Goal: Check status: Check status

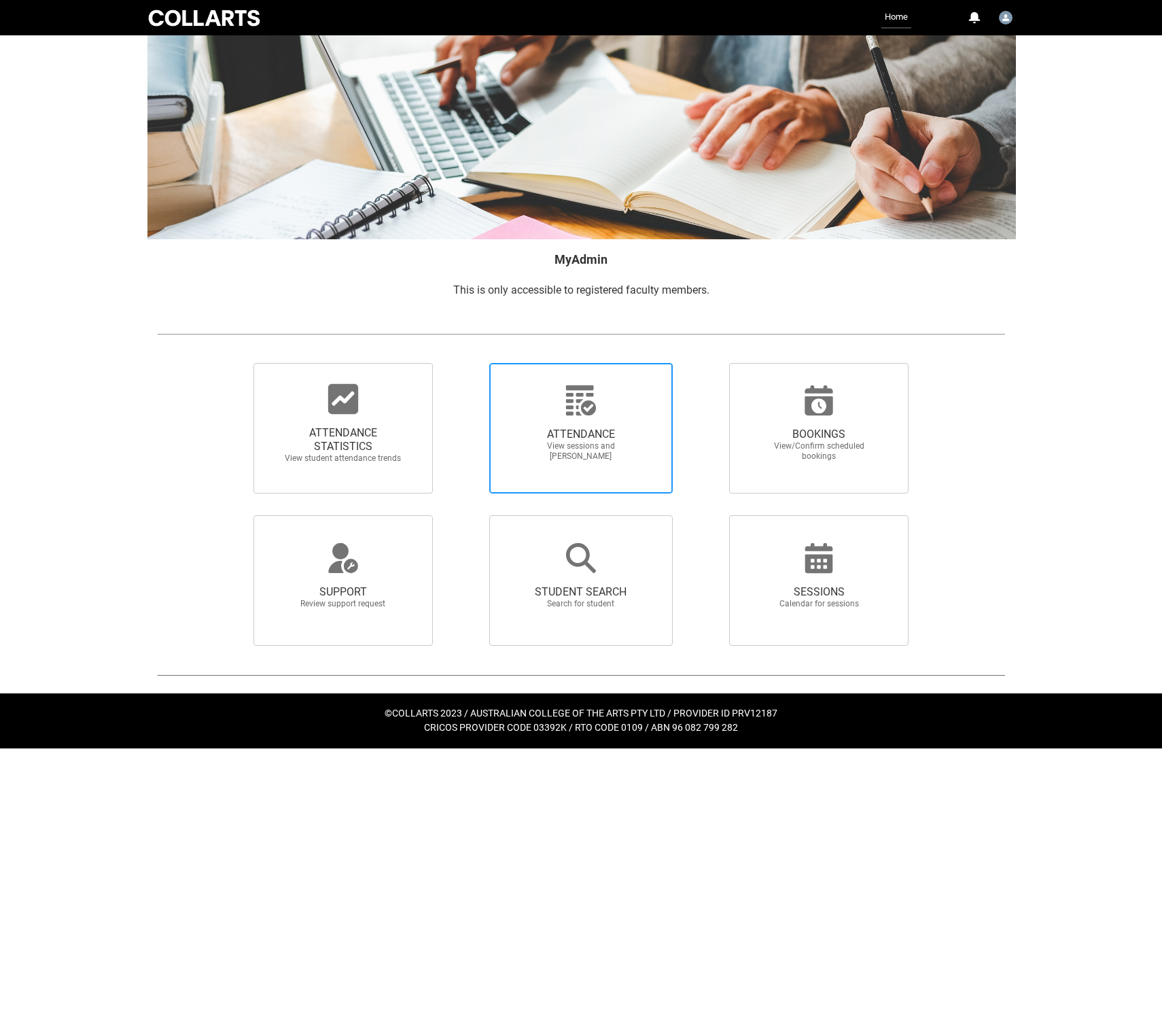
click at [556, 401] on div at bounding box center [581, 400] width 130 height 32
click at [466, 363] on input "ATTENDANCE View sessions and [PERSON_NAME]" at bounding box center [465, 362] width 1 height 1
radio input "true"
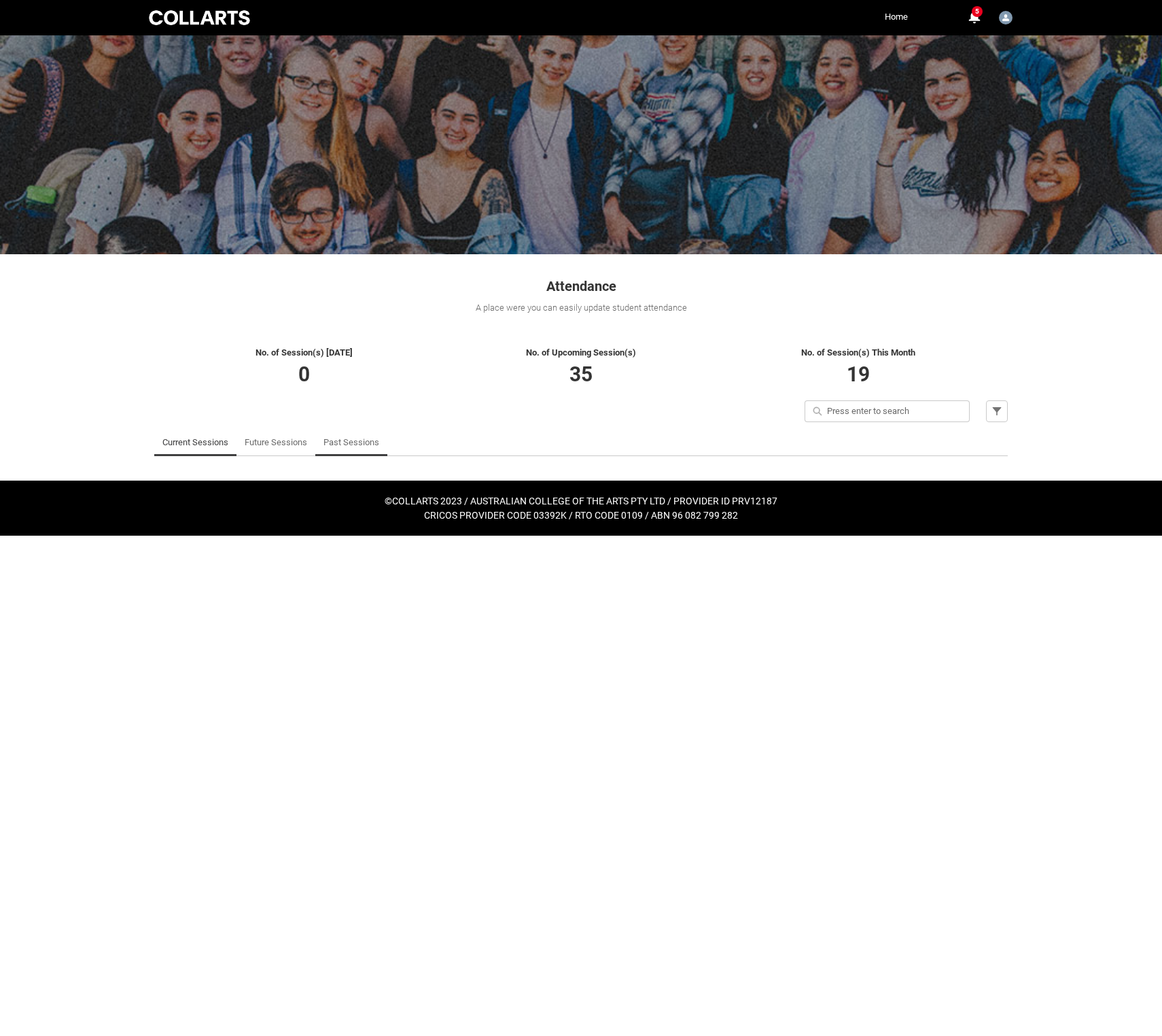
click at [379, 456] on link "Past Sessions" at bounding box center [351, 443] width 56 height 27
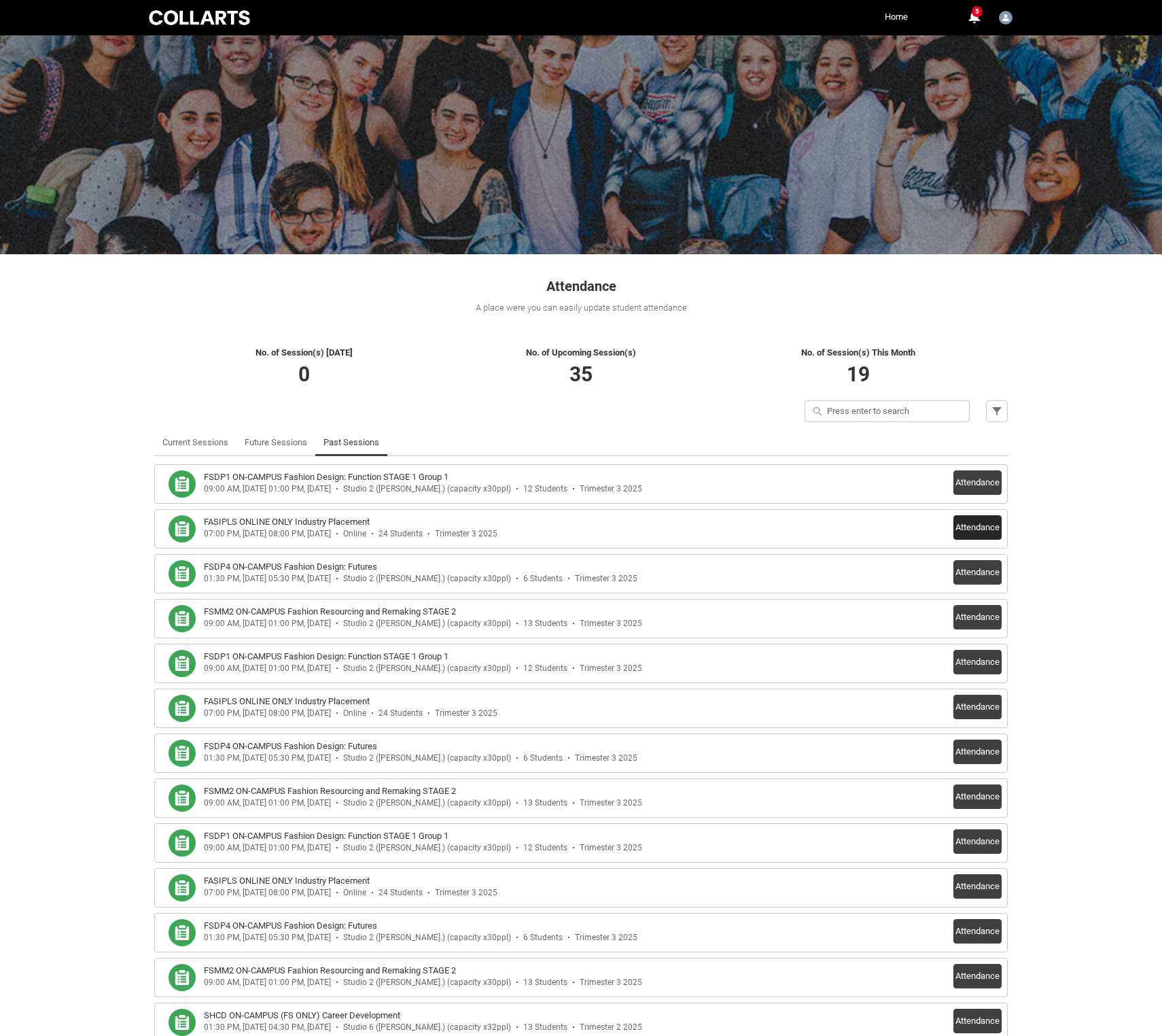
click at [976, 540] on button "Attendance" at bounding box center [977, 527] width 48 height 24
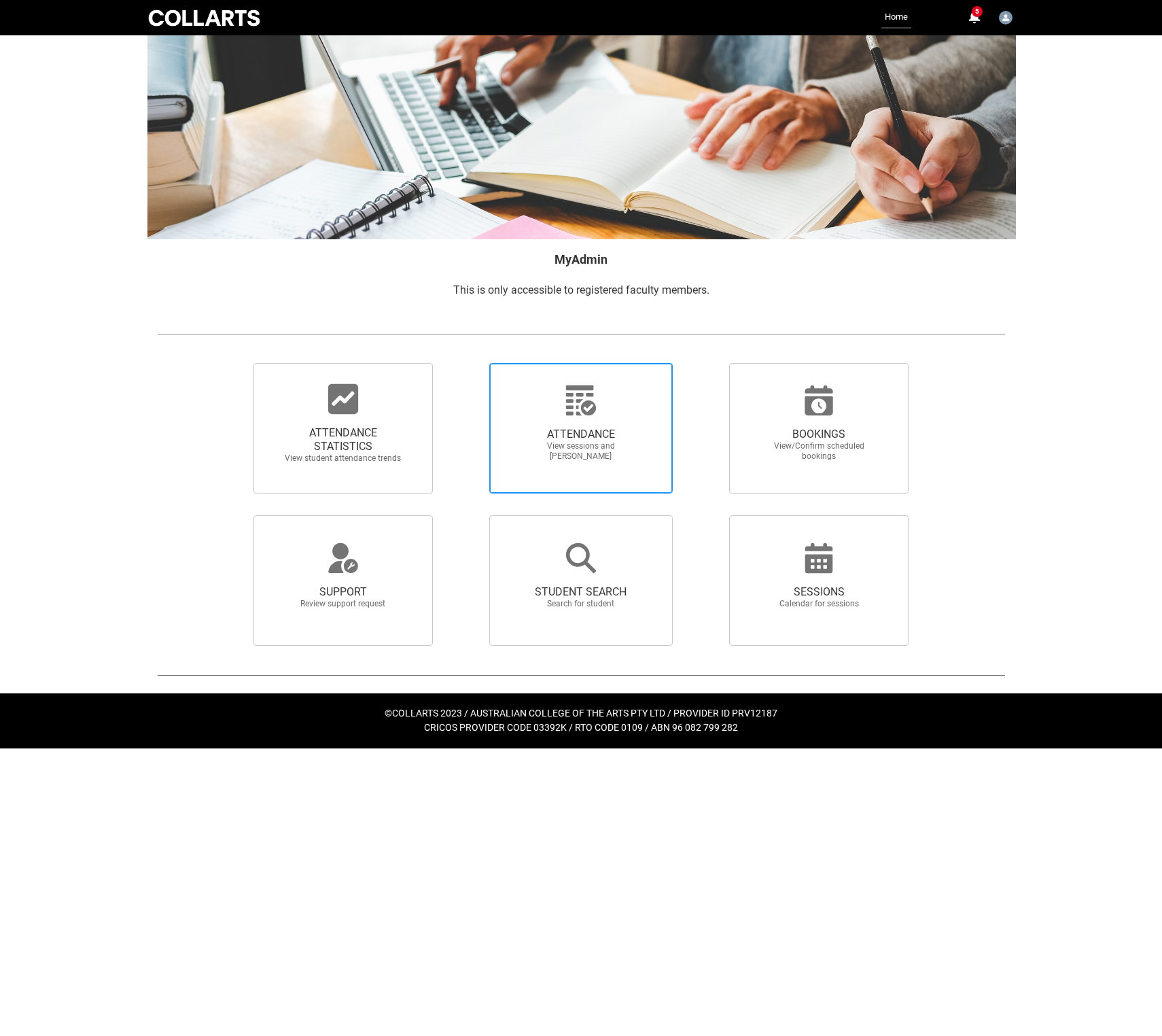
click at [579, 436] on span "ATTENDANCE View sessions and [PERSON_NAME]" at bounding box center [581, 444] width 130 height 56
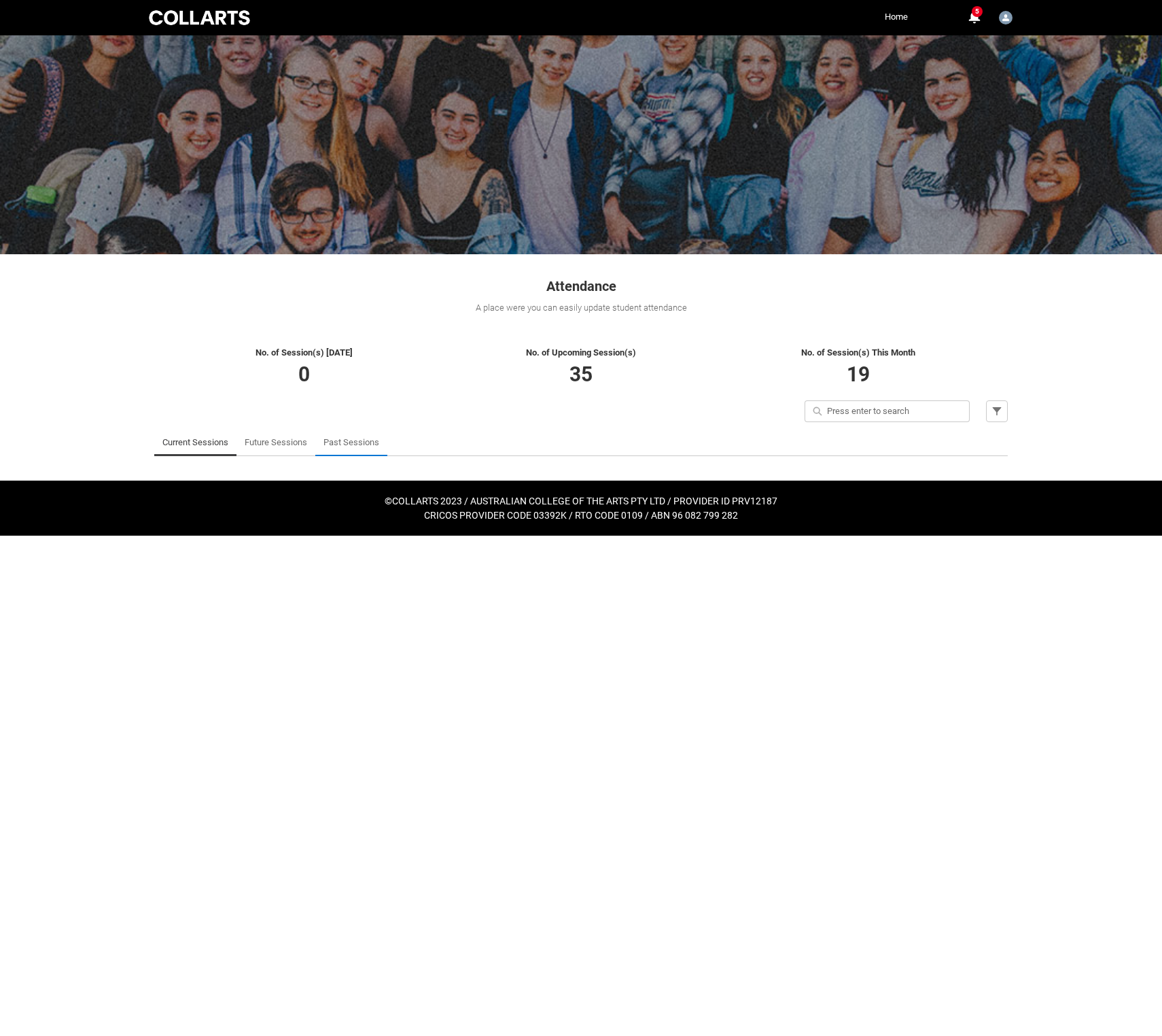
click at [379, 456] on link "Past Sessions" at bounding box center [351, 443] width 56 height 27
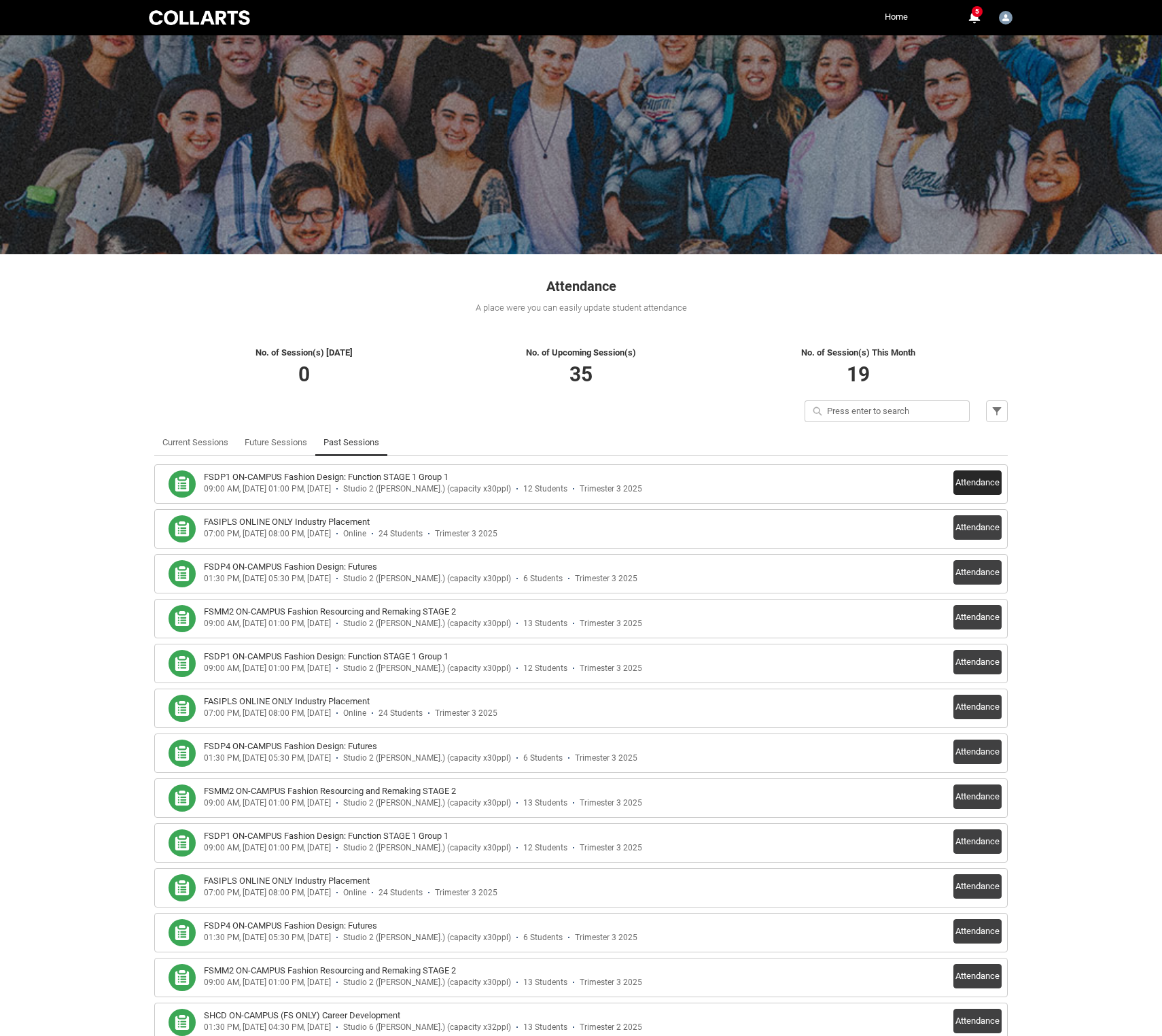
click at [954, 495] on button "Attendance" at bounding box center [977, 482] width 48 height 24
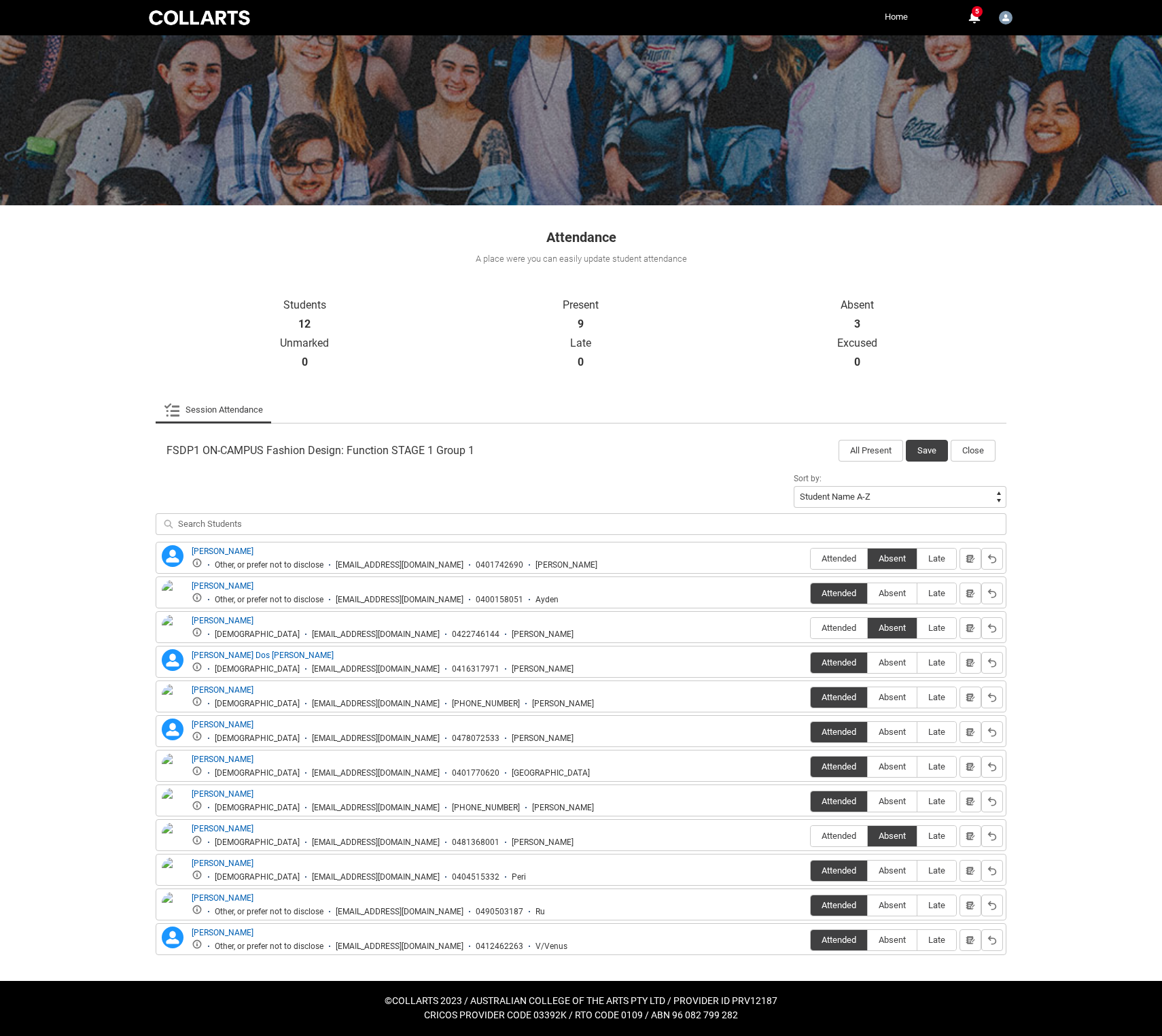
scroll to position [269, 0]
click at [245, 615] on link "[PERSON_NAME]" at bounding box center [222, 620] width 62 height 9
click at [248, 615] on link "[PERSON_NAME]" at bounding box center [222, 620] width 62 height 9
